Goal: Transaction & Acquisition: Purchase product/service

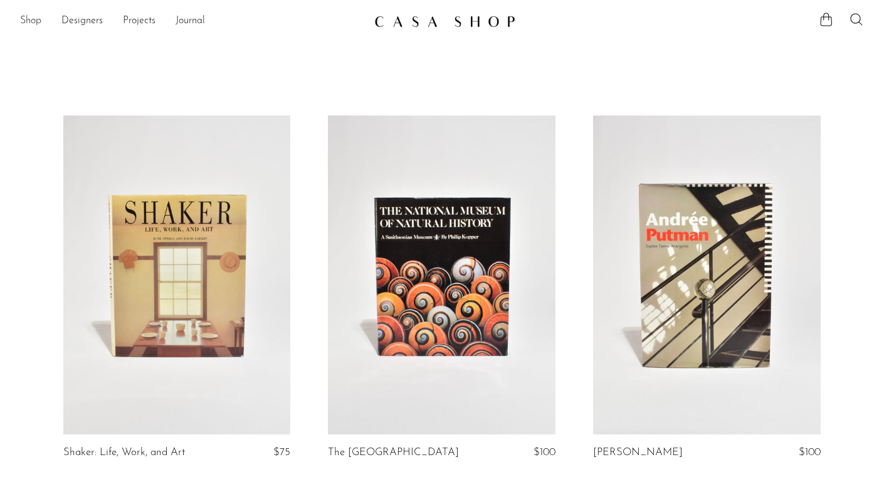
click at [28, 21] on link "Shop" at bounding box center [30, 21] width 21 height 16
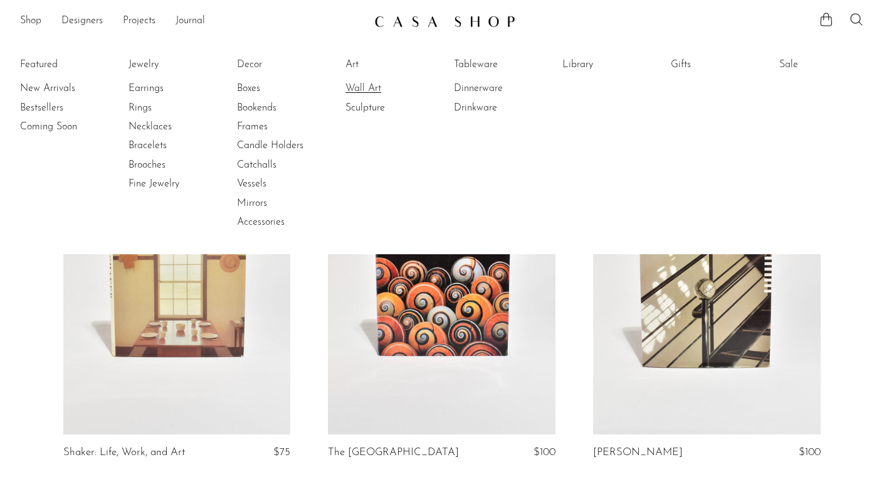
click at [364, 88] on link "Wall Art" at bounding box center [393, 89] width 94 height 14
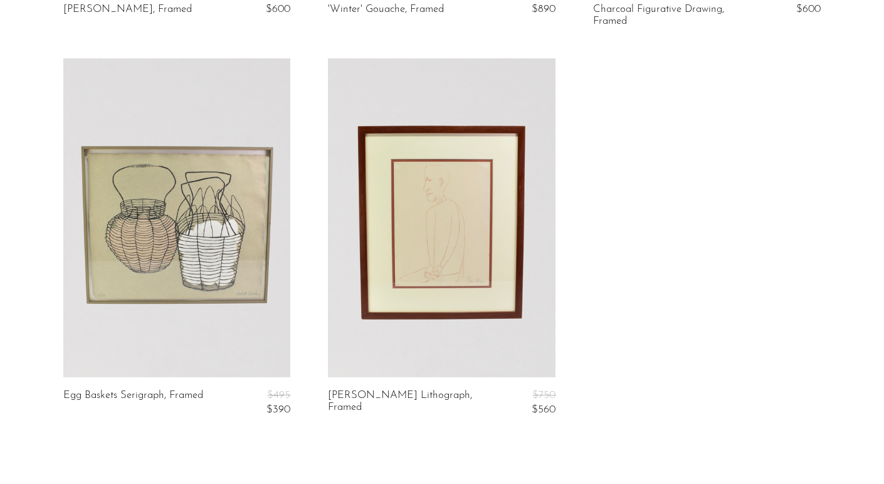
scroll to position [1599, 0]
click at [223, 259] on link at bounding box center [177, 218] width 228 height 319
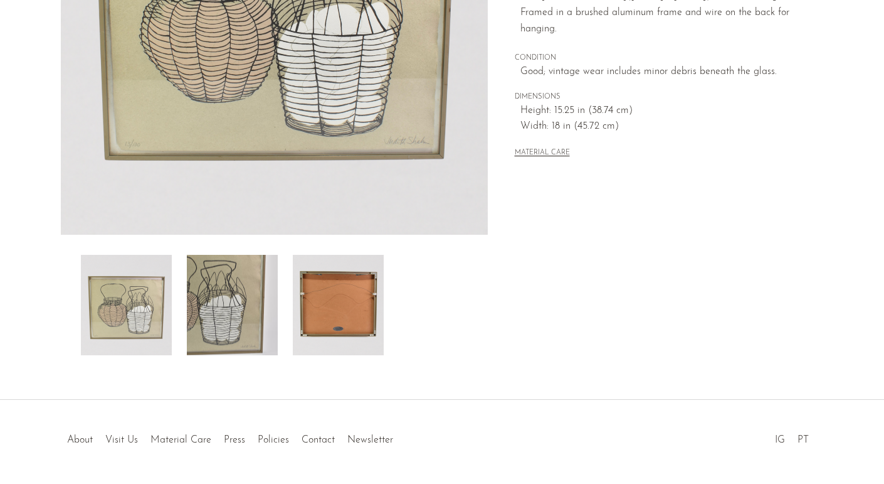
scroll to position [294, 0]
click at [300, 304] on img at bounding box center [338, 305] width 91 height 100
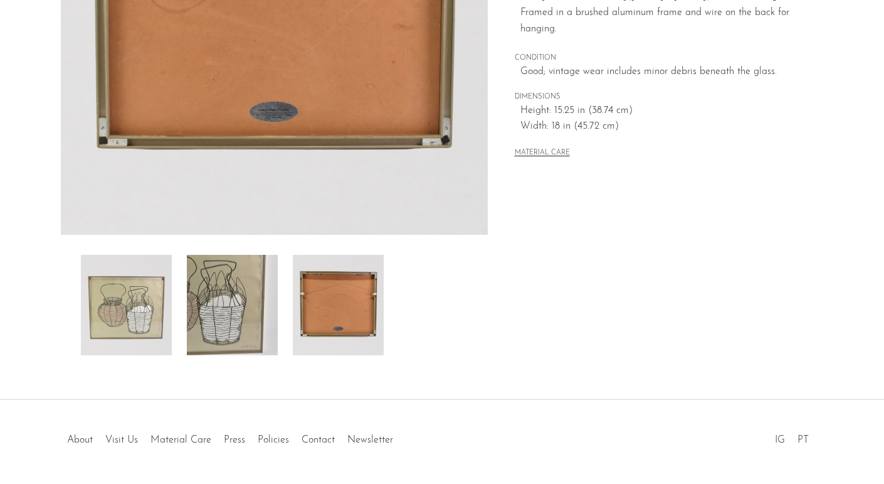
click at [251, 312] on img at bounding box center [232, 305] width 91 height 100
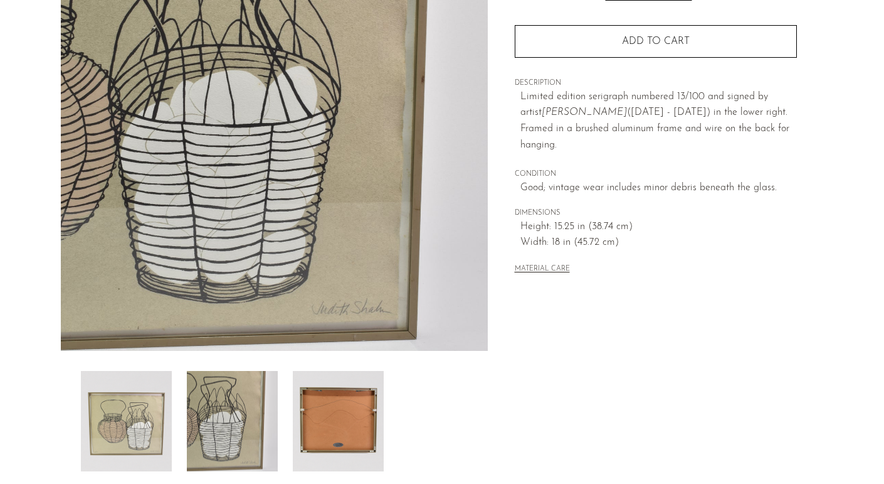
scroll to position [157, 0]
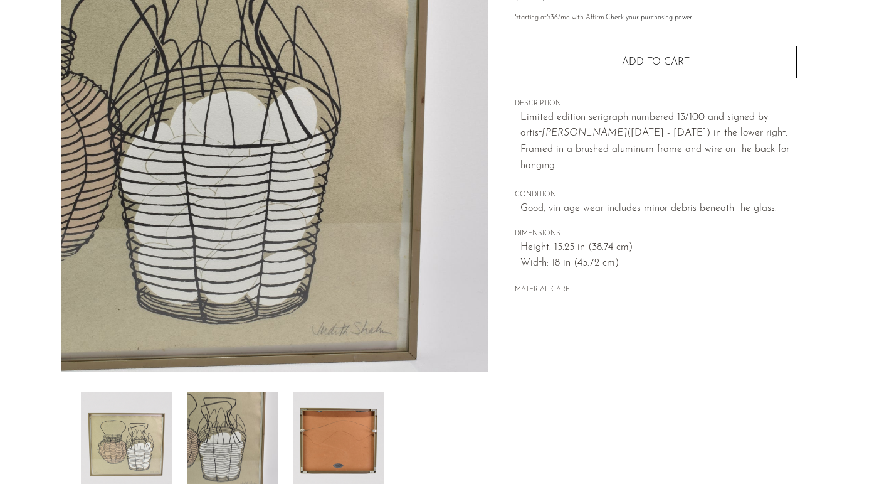
click at [149, 439] on img at bounding box center [126, 441] width 91 height 100
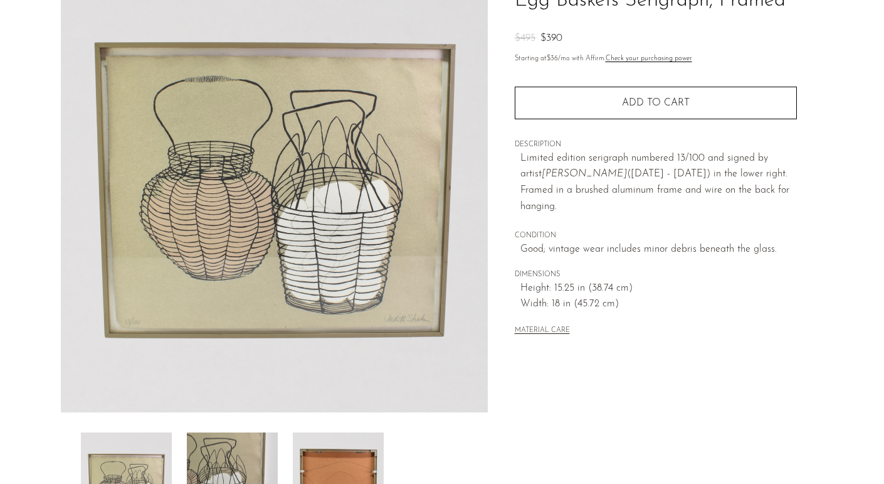
scroll to position [0, 0]
